Goal: Information Seeking & Learning: Check status

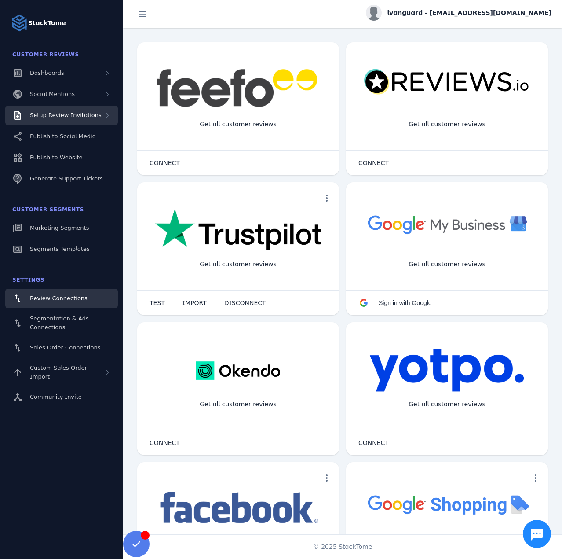
click at [95, 117] on div "Setup Review Invitations" at bounding box center [61, 115] width 113 height 19
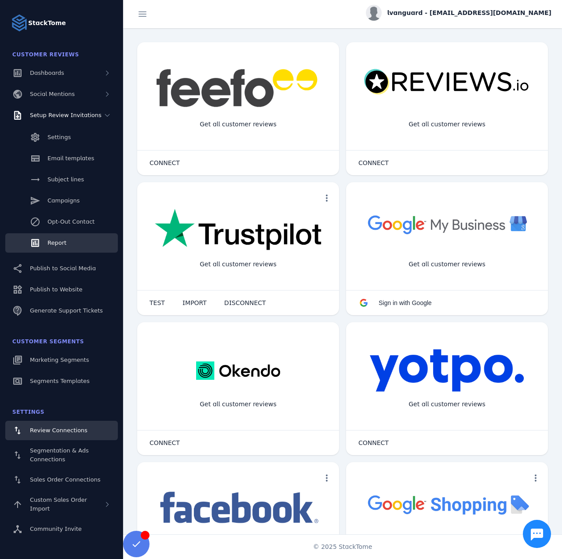
click at [66, 239] on link "Report" at bounding box center [61, 242] width 113 height 19
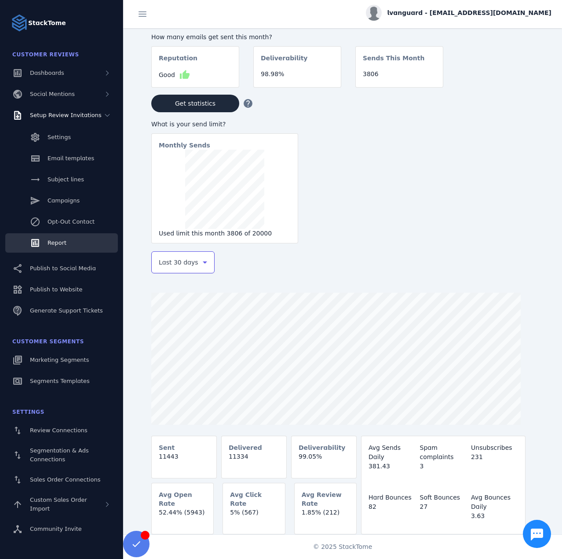
drag, startPoint x: 183, startPoint y: 269, endPoint x: 182, endPoint y: 275, distance: 5.9
click at [183, 267] on span "Last 30 days" at bounding box center [179, 262] width 40 height 11
click at [170, 333] on span "Last 7 days" at bounding box center [176, 331] width 36 height 11
click at [462, 19] on div "lvanguard - [EMAIL_ADDRESS][DOMAIN_NAME]" at bounding box center [459, 13] width 186 height 16
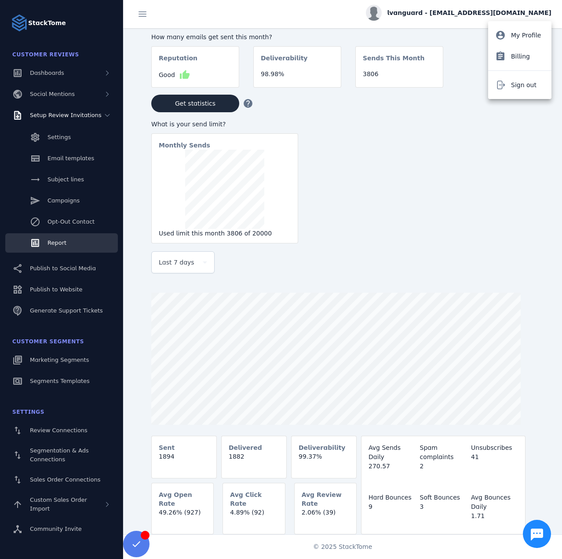
click at [504, 84] on icon at bounding box center [500, 85] width 7 height 8
